Goal: Entertainment & Leisure: Consume media (video, audio)

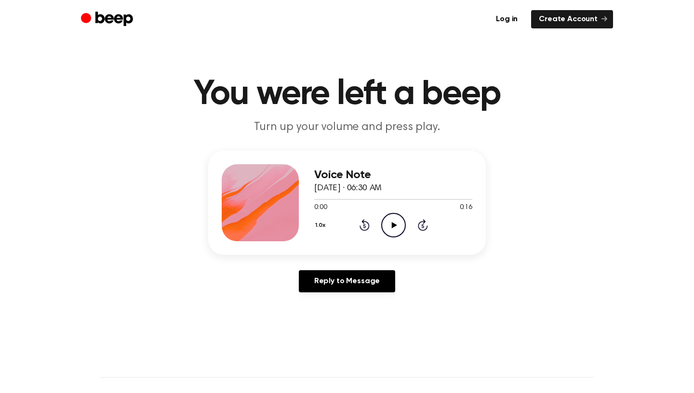
click at [396, 224] on icon at bounding box center [393, 225] width 5 height 6
click at [396, 224] on icon "Pause Audio" at bounding box center [393, 225] width 25 height 25
click at [396, 224] on icon at bounding box center [393, 225] width 5 height 6
click at [369, 223] on icon at bounding box center [364, 225] width 10 height 12
click at [395, 224] on icon at bounding box center [393, 225] width 4 height 6
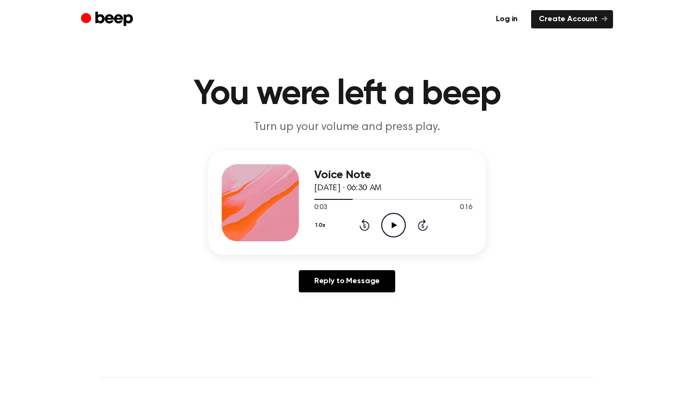
click at [363, 227] on icon at bounding box center [364, 227] width 2 height 4
click at [381, 227] on icon "Pause Audio" at bounding box center [393, 225] width 25 height 25
click at [382, 227] on circle at bounding box center [394, 225] width 24 height 24
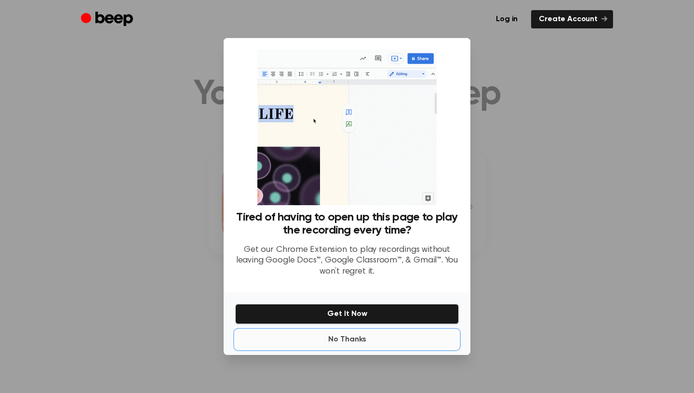
click at [345, 345] on button "No Thanks" at bounding box center [347, 339] width 224 height 19
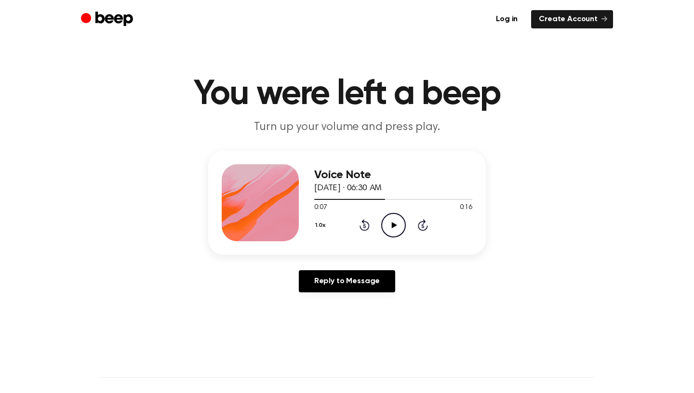
click at [364, 223] on icon "Rewind 5 seconds" at bounding box center [364, 225] width 11 height 13
click at [388, 223] on icon "Play Audio" at bounding box center [393, 225] width 25 height 25
click at [388, 223] on icon "Pause Audio" at bounding box center [393, 225] width 25 height 25
click at [395, 225] on icon at bounding box center [393, 225] width 5 height 6
click at [395, 225] on icon at bounding box center [393, 225] width 4 height 6
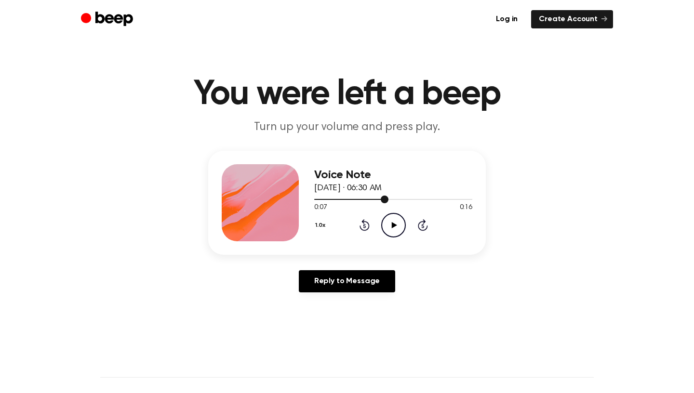
drag, startPoint x: 385, startPoint y: 199, endPoint x: 373, endPoint y: 198, distance: 11.6
click at [373, 198] on div at bounding box center [393, 199] width 158 height 8
click at [391, 226] on icon "Play Audio" at bounding box center [393, 225] width 25 height 25
click at [391, 226] on icon "Pause Audio" at bounding box center [393, 225] width 25 height 25
click at [377, 200] on div at bounding box center [393, 199] width 158 height 8
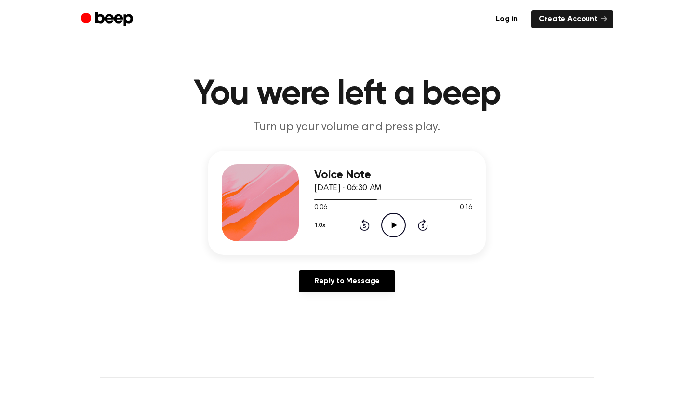
click at [395, 219] on icon "Play Audio" at bounding box center [393, 225] width 25 height 25
click at [401, 217] on icon "Pause Audio" at bounding box center [393, 225] width 25 height 25
click at [401, 217] on icon "Play Audio" at bounding box center [393, 225] width 25 height 25
click at [390, 215] on icon "Play Audio" at bounding box center [393, 225] width 25 height 25
drag, startPoint x: 324, startPoint y: 197, endPoint x: 450, endPoint y: 192, distance: 125.4
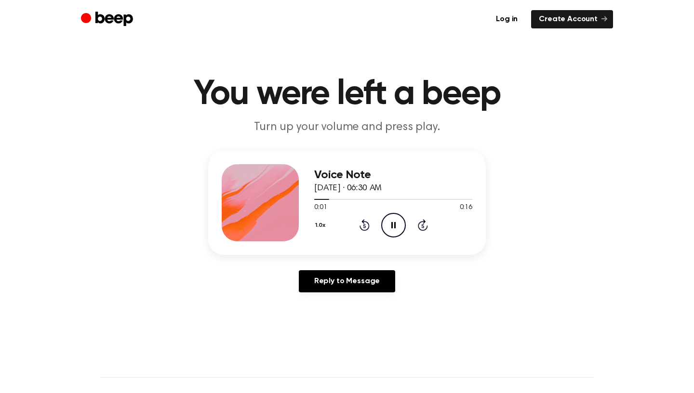
click at [450, 192] on div "Voice Note [DATE] · 06:30 AM 0:01 0:16 Your browser does not support the [objec…" at bounding box center [393, 202] width 158 height 77
click at [447, 200] on div at bounding box center [393, 199] width 158 height 8
click at [393, 225] on icon "Pause Audio" at bounding box center [393, 225] width 25 height 25
click at [318, 200] on div at bounding box center [393, 199] width 158 height 8
click at [385, 225] on icon "Play Audio" at bounding box center [393, 225] width 25 height 25
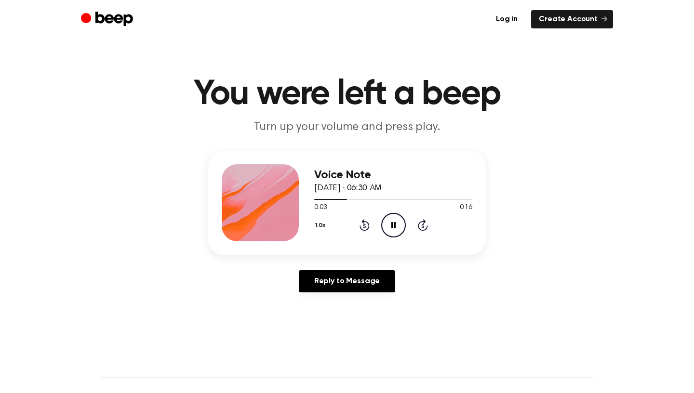
click at [385, 224] on icon "Pause Audio" at bounding box center [393, 225] width 25 height 25
click at [363, 222] on icon at bounding box center [364, 225] width 10 height 12
click at [394, 225] on icon at bounding box center [393, 225] width 4 height 6
click at [396, 226] on icon "Play Audio" at bounding box center [393, 225] width 25 height 25
click at [396, 226] on icon "Pause Audio" at bounding box center [393, 225] width 25 height 25
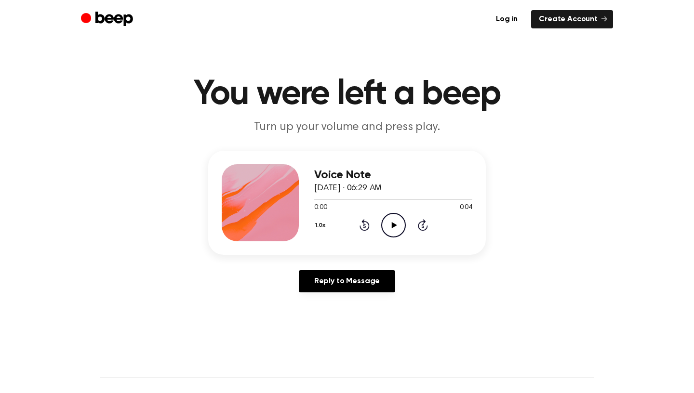
click at [393, 222] on icon "Play Audio" at bounding box center [393, 225] width 25 height 25
click at [393, 222] on icon "Pause Audio" at bounding box center [393, 225] width 25 height 25
click at [358, 225] on div "1.0x Rewind 5 seconds Play Audio Skip 5 seconds" at bounding box center [393, 225] width 158 height 25
click at [366, 228] on icon "Rewind 5 seconds" at bounding box center [364, 225] width 11 height 13
click at [398, 230] on icon "Play Audio" at bounding box center [393, 225] width 25 height 25
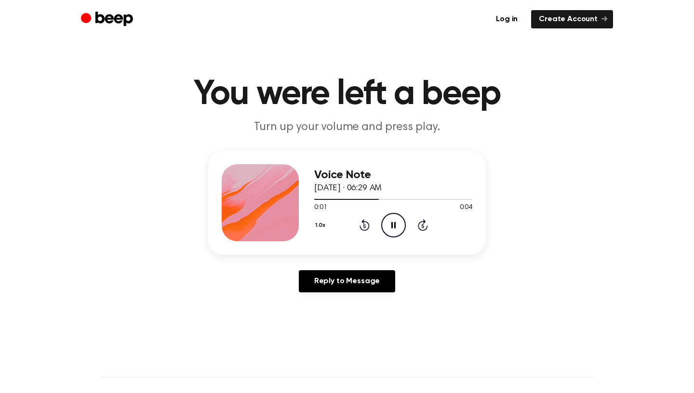
click at [398, 230] on icon "Pause Audio" at bounding box center [393, 225] width 25 height 25
